Goal: Transaction & Acquisition: Obtain resource

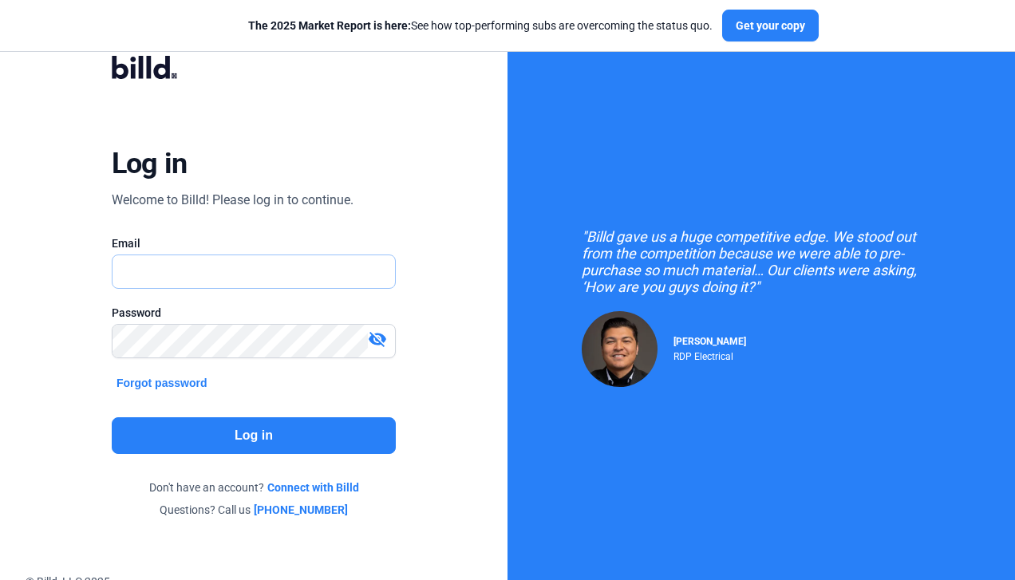
type input "[PERSON_NAME][EMAIL_ADDRESS][PERSON_NAME][DOMAIN_NAME]"
click at [282, 426] on button "Log in" at bounding box center [254, 435] width 284 height 37
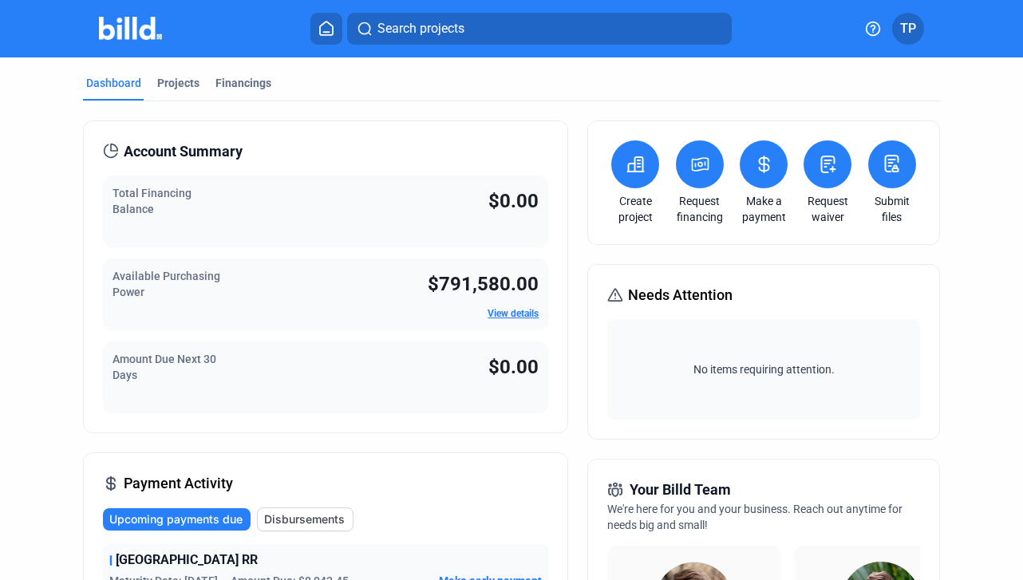
click at [703, 180] on button at bounding box center [700, 164] width 48 height 48
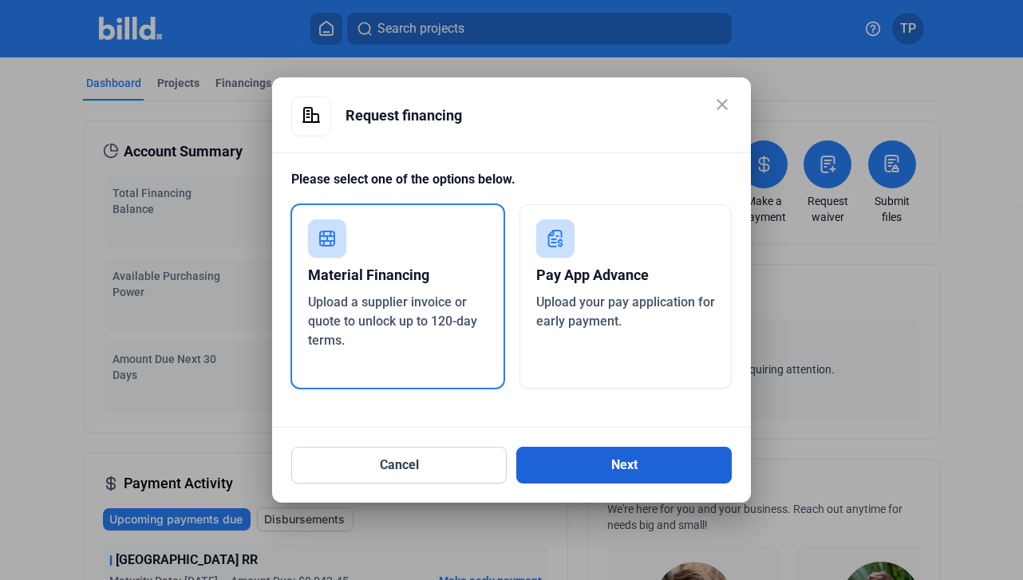
click at [578, 463] on button "Next" at bounding box center [623, 465] width 215 height 37
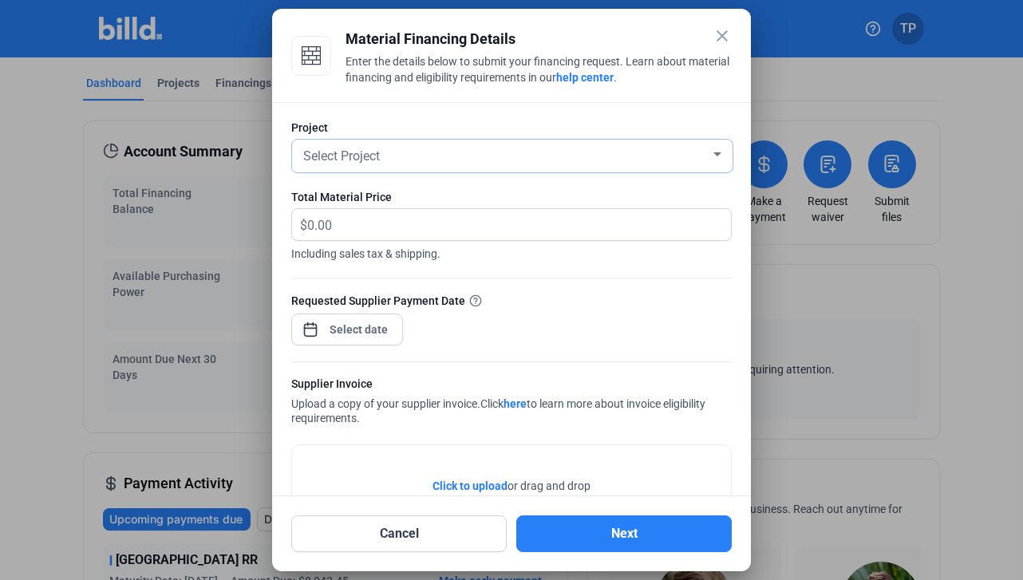
click at [699, 157] on div "Select Project" at bounding box center [505, 155] width 410 height 22
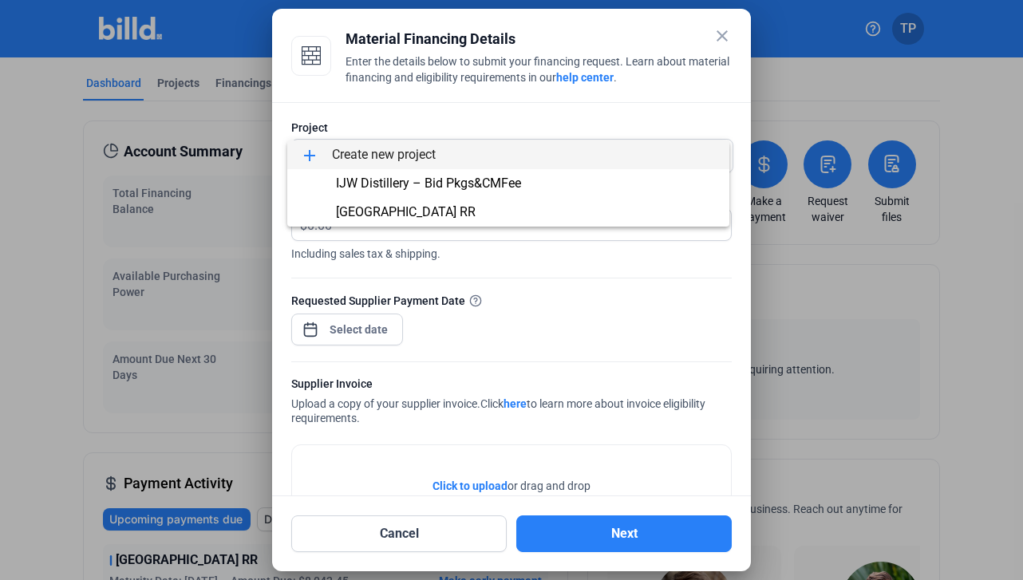
click at [719, 35] on div at bounding box center [511, 290] width 1023 height 580
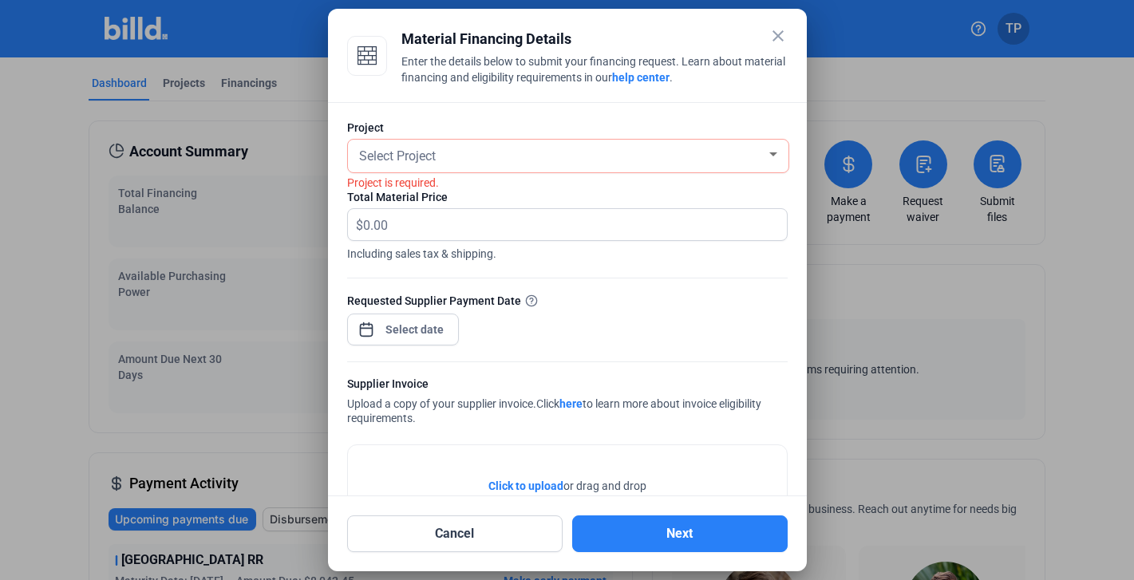
click at [767, 14] on mat-dialog-container "close Material Financing Details Enter the details below to submit your financi…" at bounding box center [567, 290] width 479 height 562
click at [768, 34] on mat-icon "close" at bounding box center [777, 35] width 19 height 19
